Goal: Information Seeking & Learning: Check status

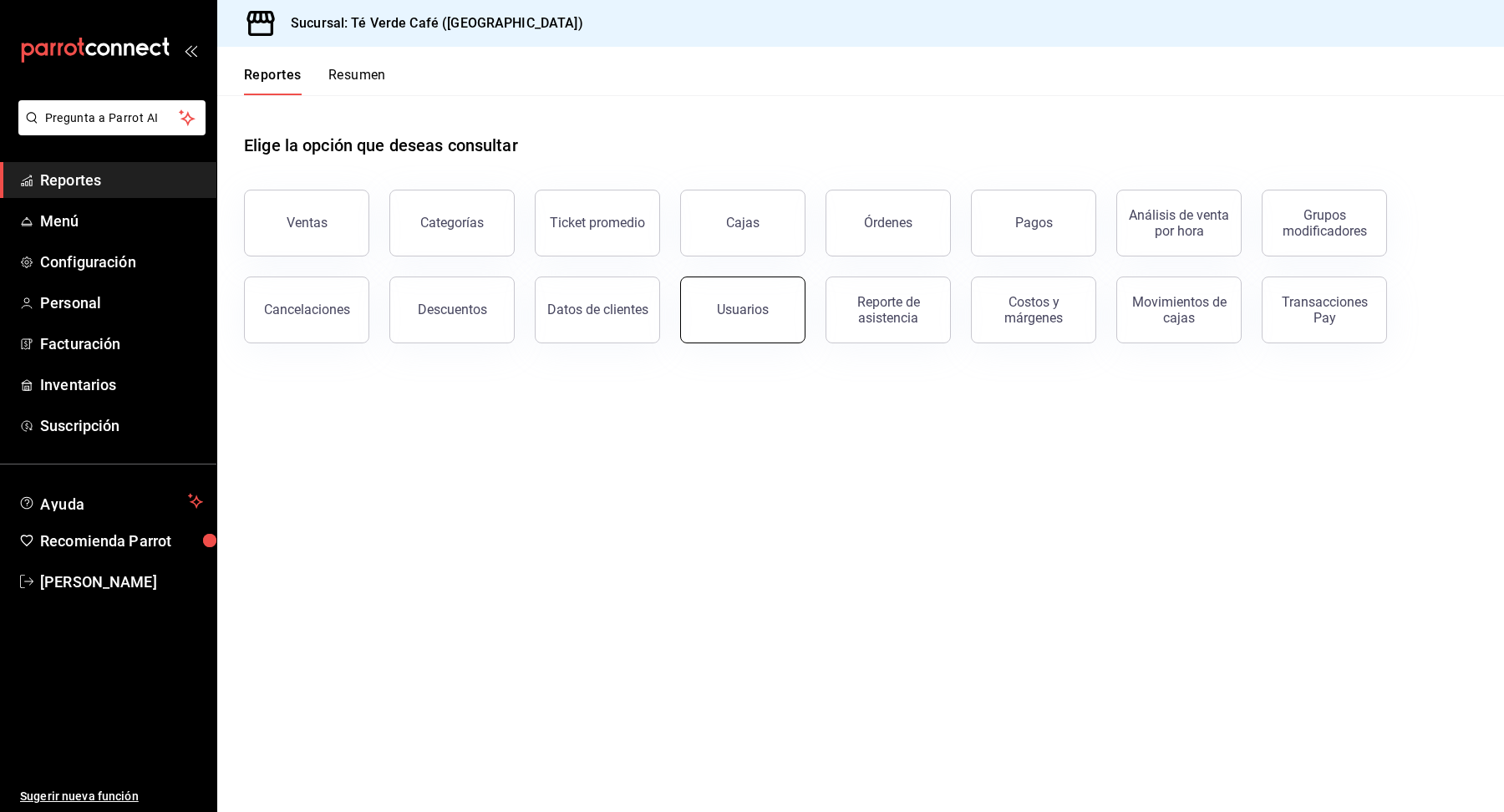
scroll to position [19386, 0]
click at [723, 312] on div "Usuarios" at bounding box center [743, 309] width 52 height 16
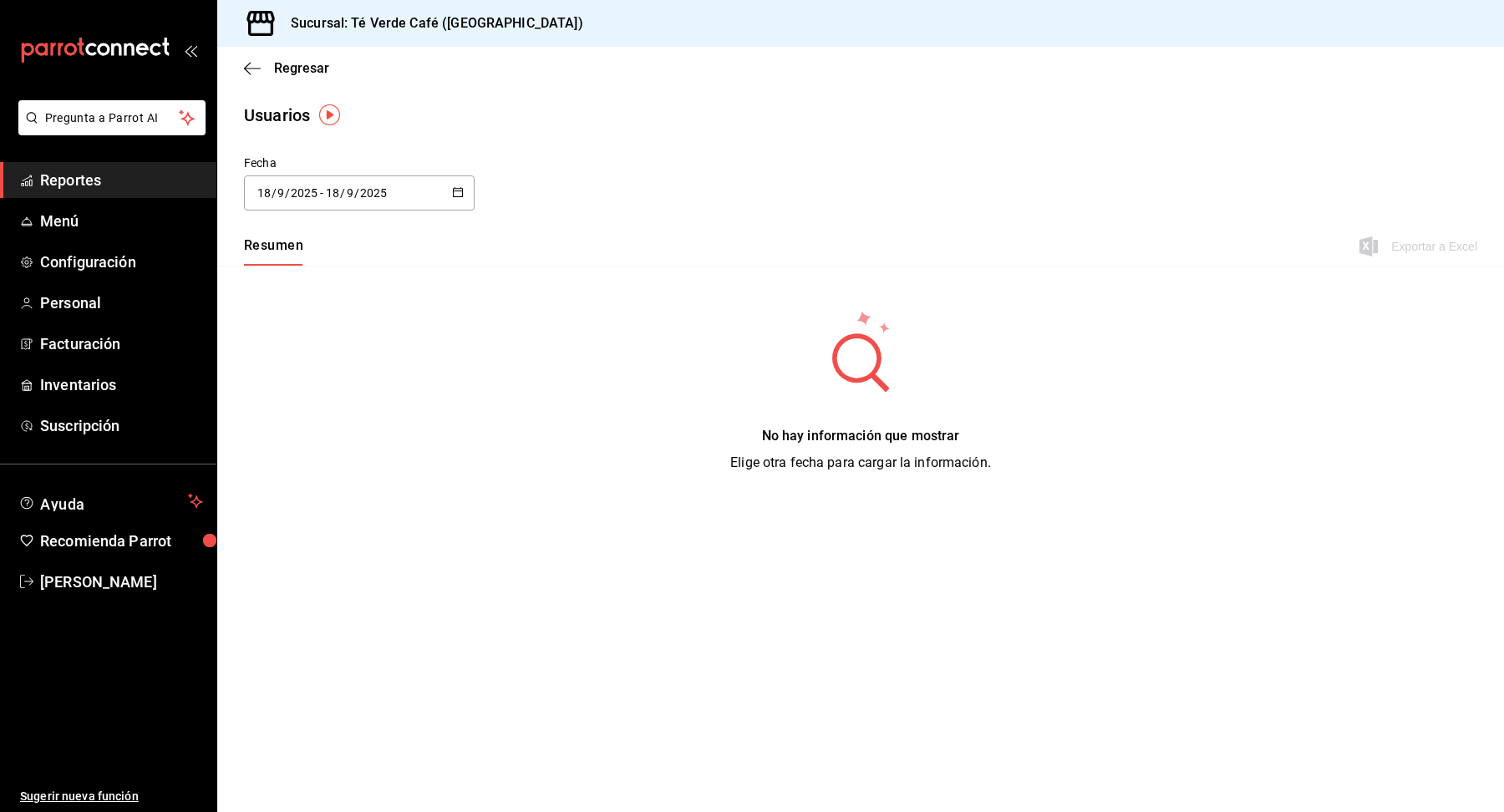
click at [455, 187] on icon "button" at bounding box center [458, 192] width 11 height 11
click at [323, 440] on li "Rango de fechas" at bounding box center [323, 434] width 158 height 38
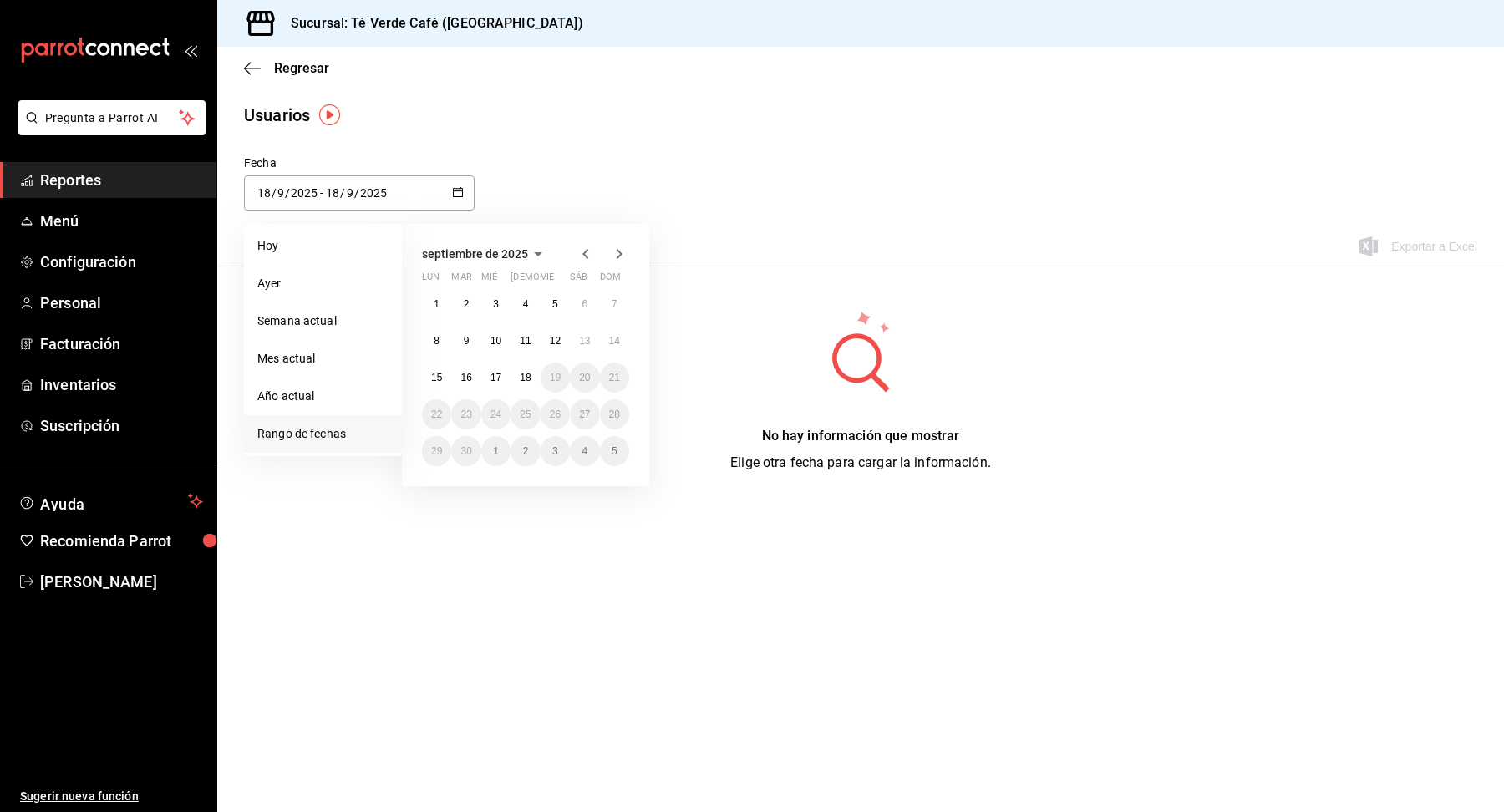
click at [581, 255] on icon "button" at bounding box center [585, 254] width 20 height 20
click at [524, 312] on button "1" at bounding box center [524, 304] width 29 height 30
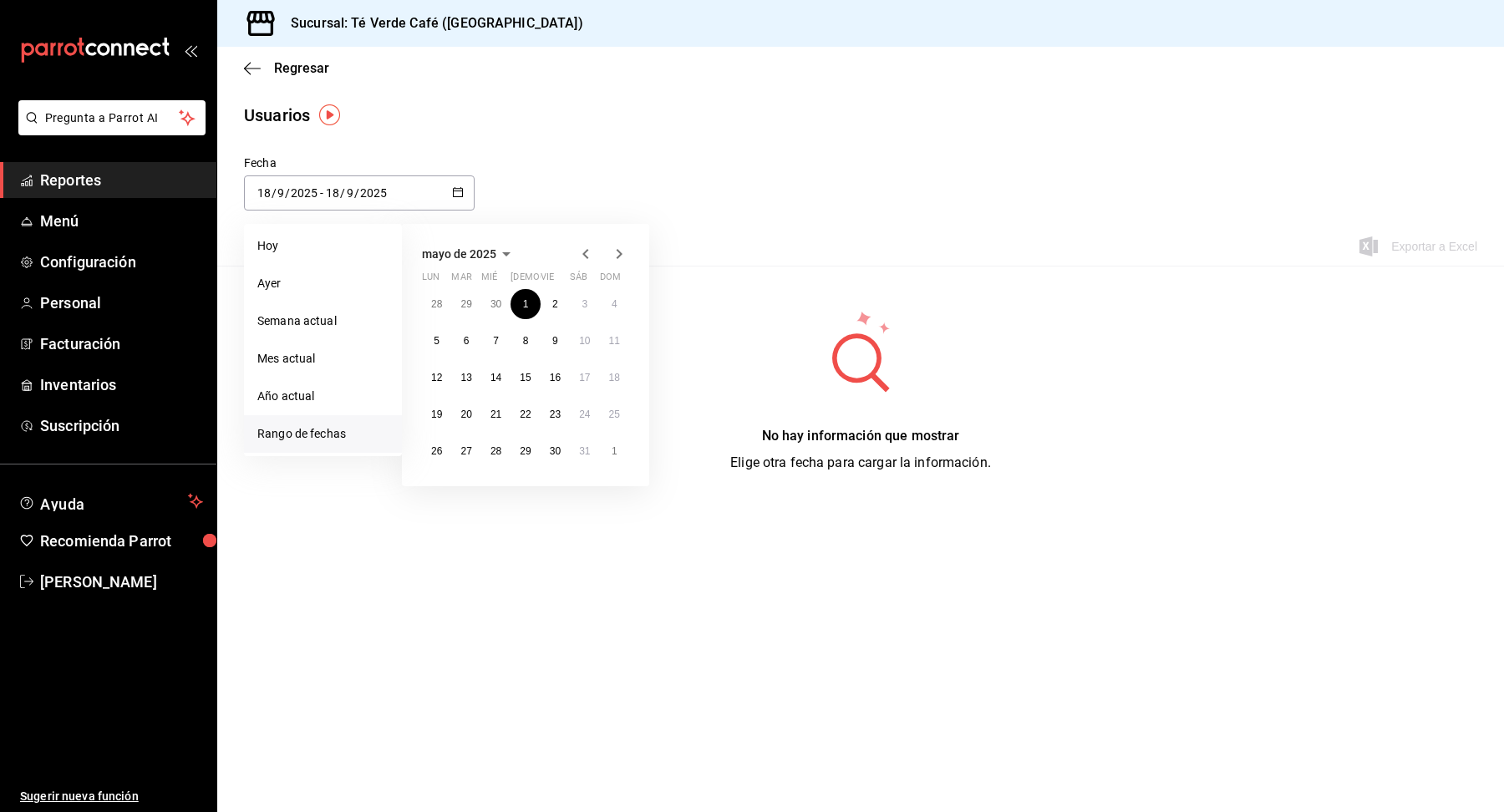
click at [612, 249] on icon "button" at bounding box center [619, 254] width 20 height 20
click at [605, 454] on button "31" at bounding box center [614, 451] width 29 height 30
type input "[DATE]"
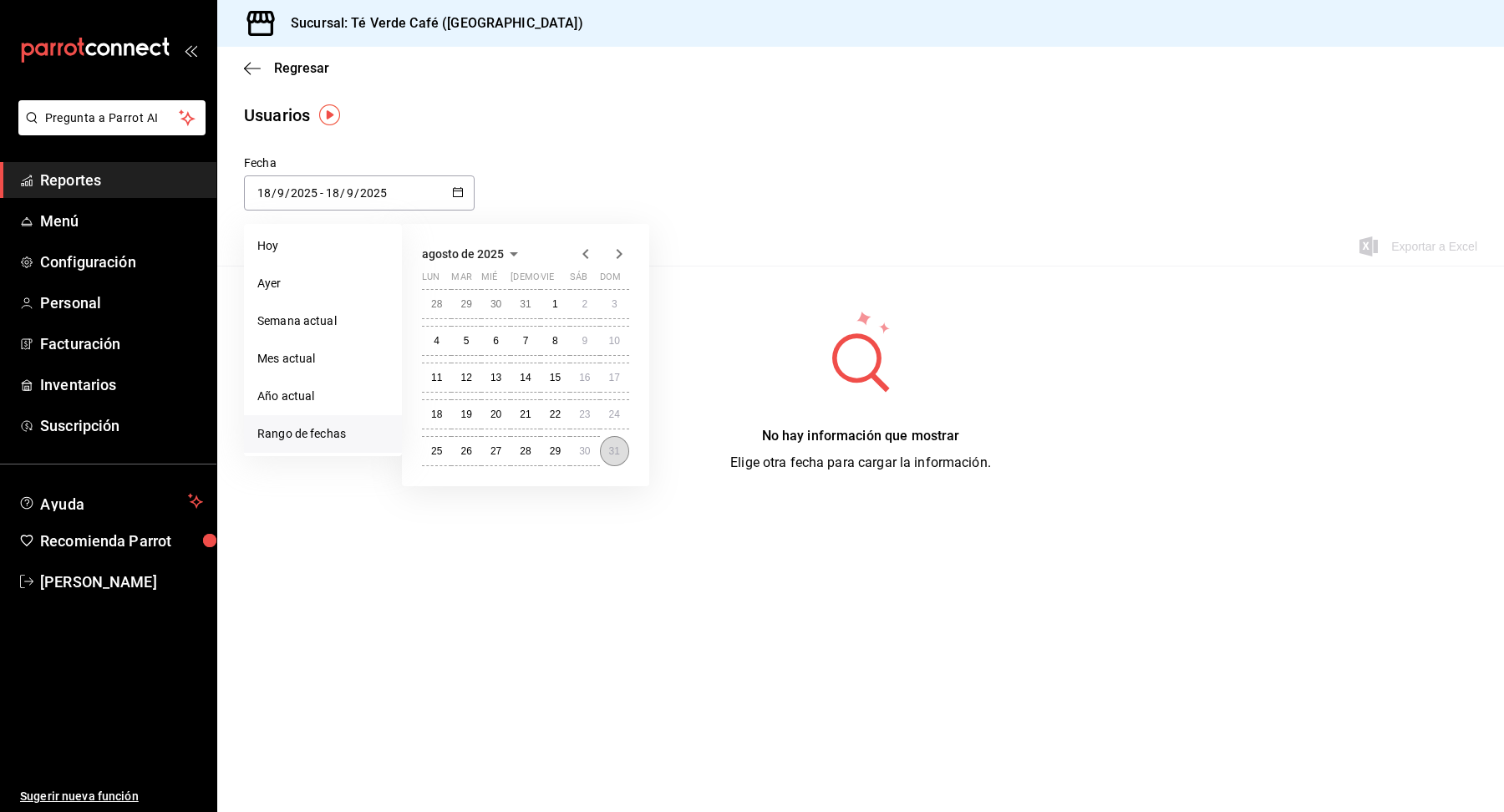
type input "1"
type input "5"
type input "[DATE]"
type input "31"
type input "8"
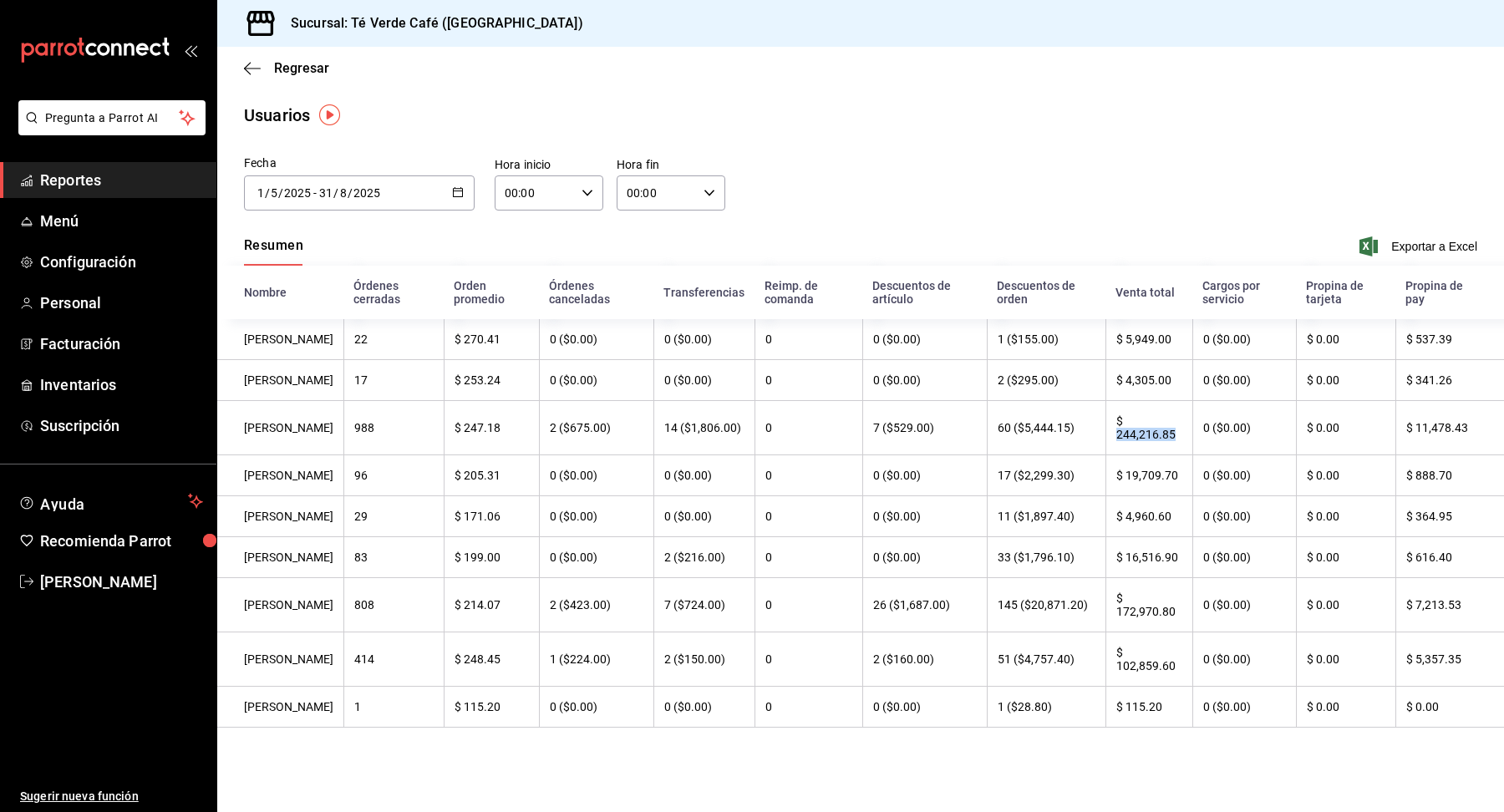
drag, startPoint x: 1122, startPoint y: 436, endPoint x: 1183, endPoint y: 434, distance: 61.0
click at [1183, 434] on th "$ 244,216.85" at bounding box center [1149, 427] width 86 height 54
